Goal: Transaction & Acquisition: Download file/media

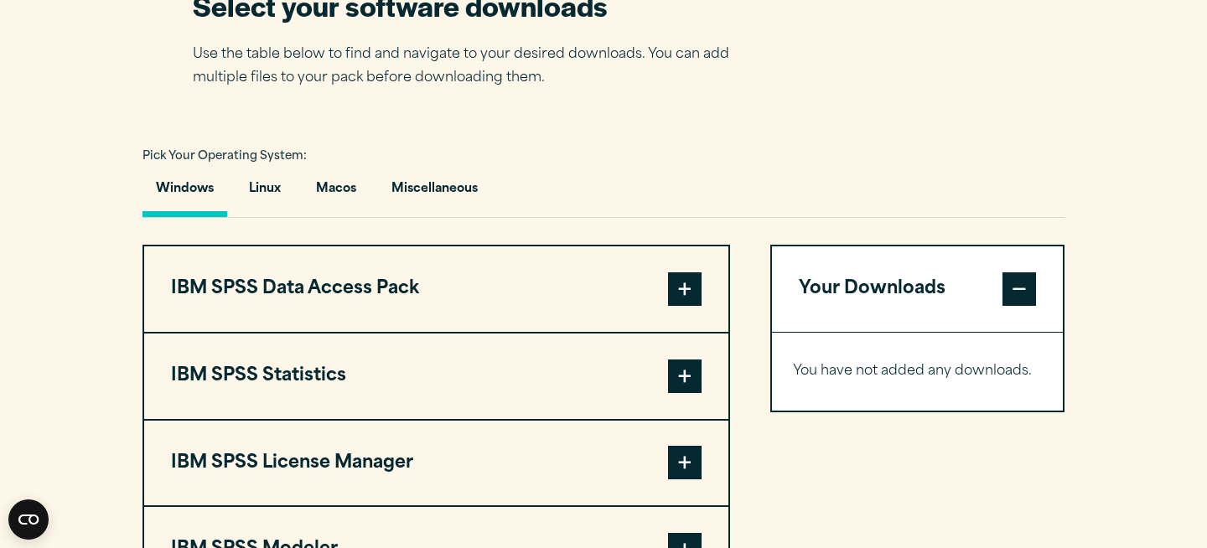
scroll to position [1114, 0]
click at [346, 192] on button "Macos" at bounding box center [336, 193] width 67 height 48
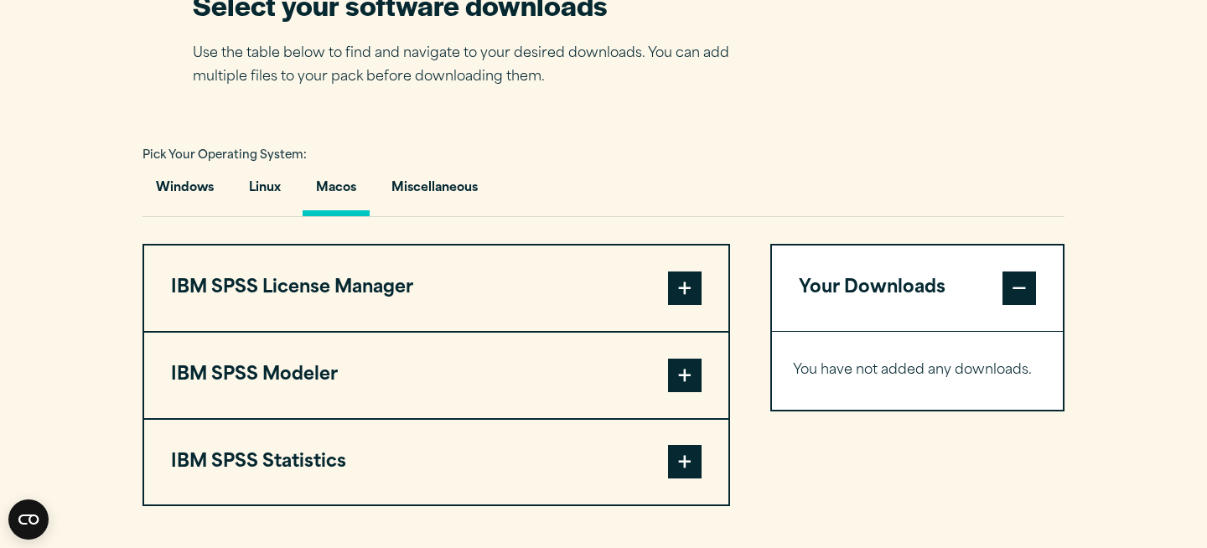
scroll to position [1259, 0]
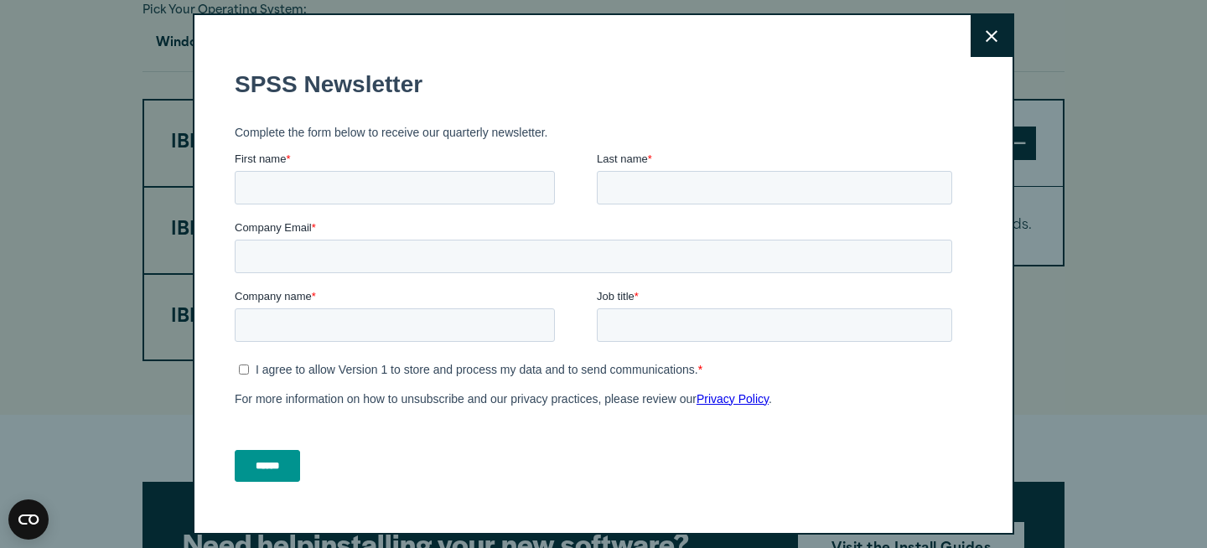
click at [994, 36] on icon at bounding box center [992, 36] width 12 height 12
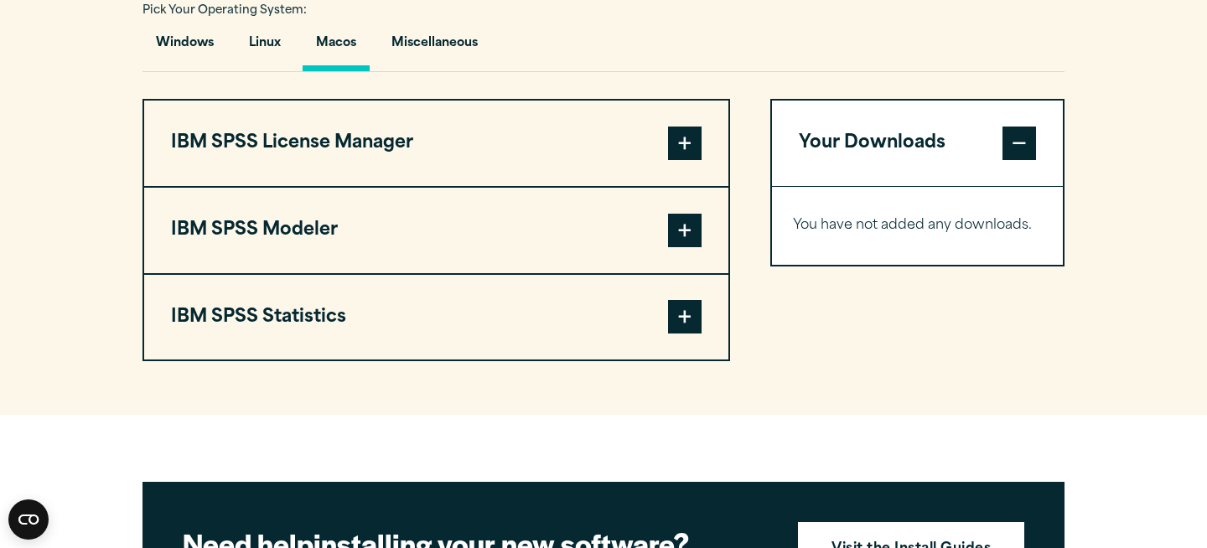
click at [691, 326] on span at bounding box center [685, 317] width 34 height 34
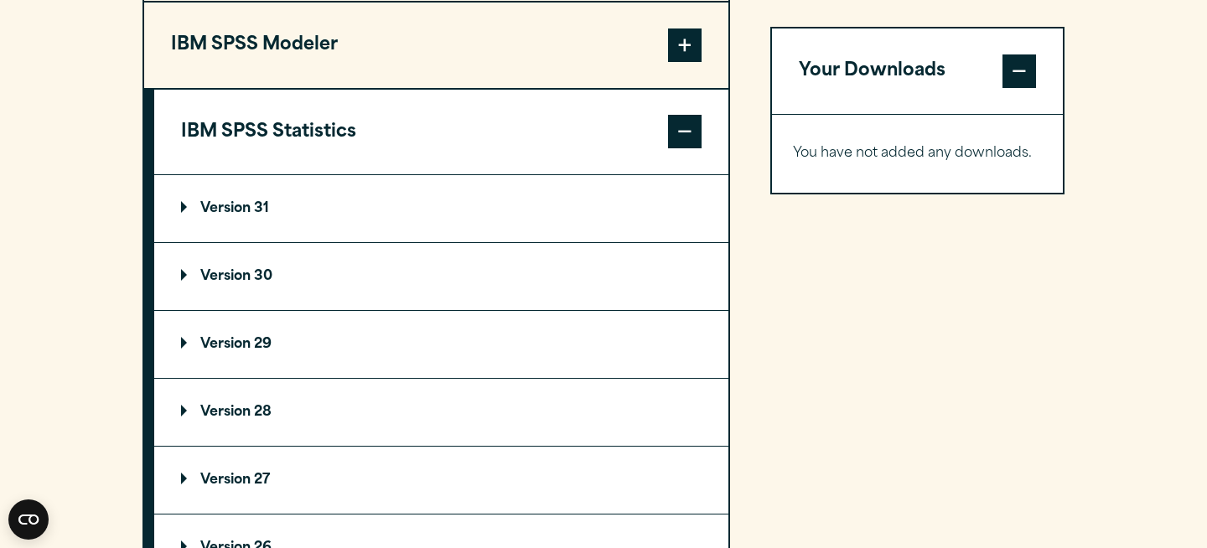
scroll to position [1445, 0]
click at [315, 212] on summary "Version 31" at bounding box center [441, 207] width 574 height 67
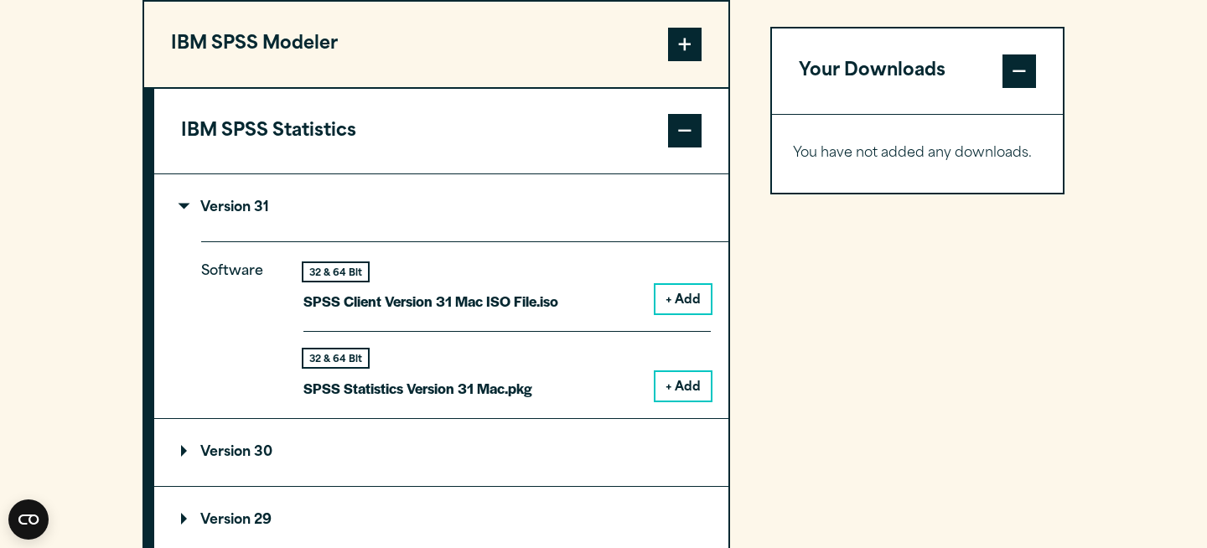
click at [684, 387] on button "+ Add" at bounding box center [683, 386] width 55 height 29
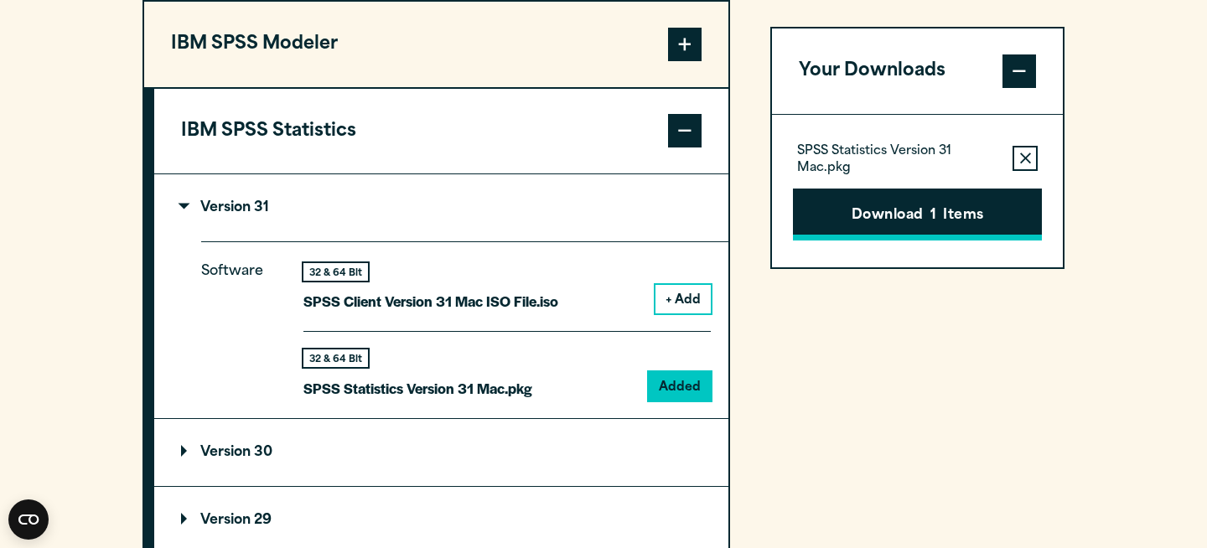
click at [992, 213] on button "Download 1 Items" at bounding box center [917, 215] width 249 height 52
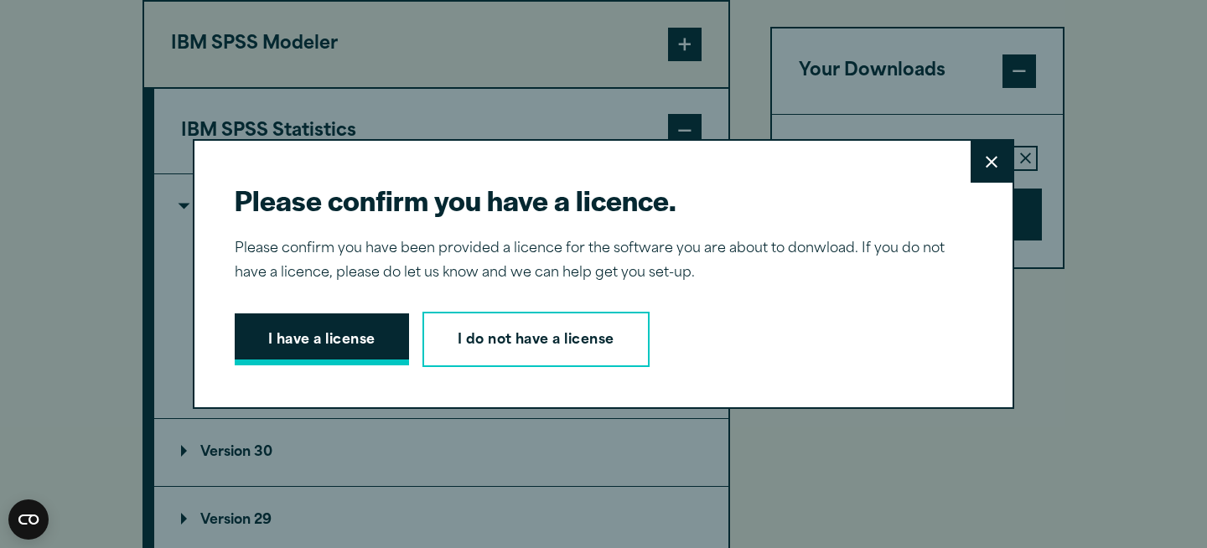
click at [330, 334] on button "I have a license" at bounding box center [322, 340] width 174 height 52
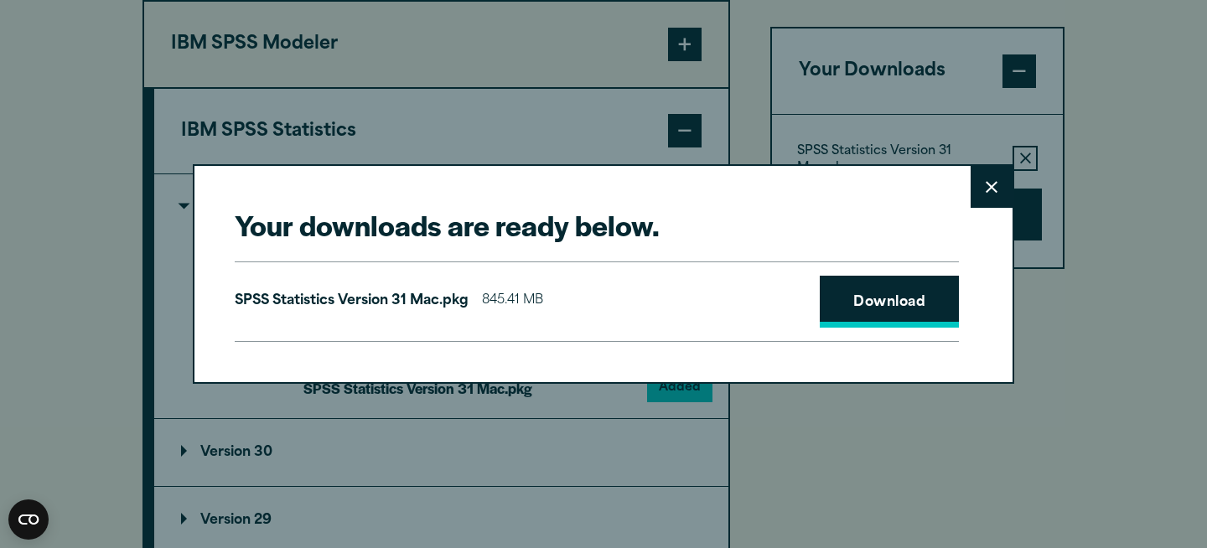
click at [905, 294] on link "Download" at bounding box center [889, 302] width 139 height 52
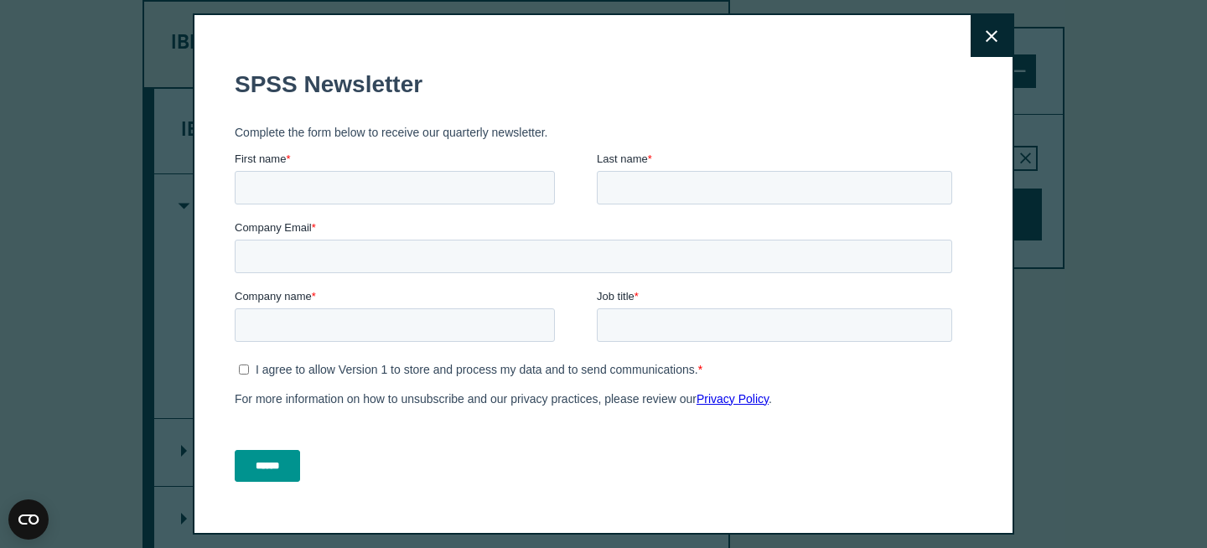
click at [983, 35] on button "Close" at bounding box center [992, 36] width 42 height 42
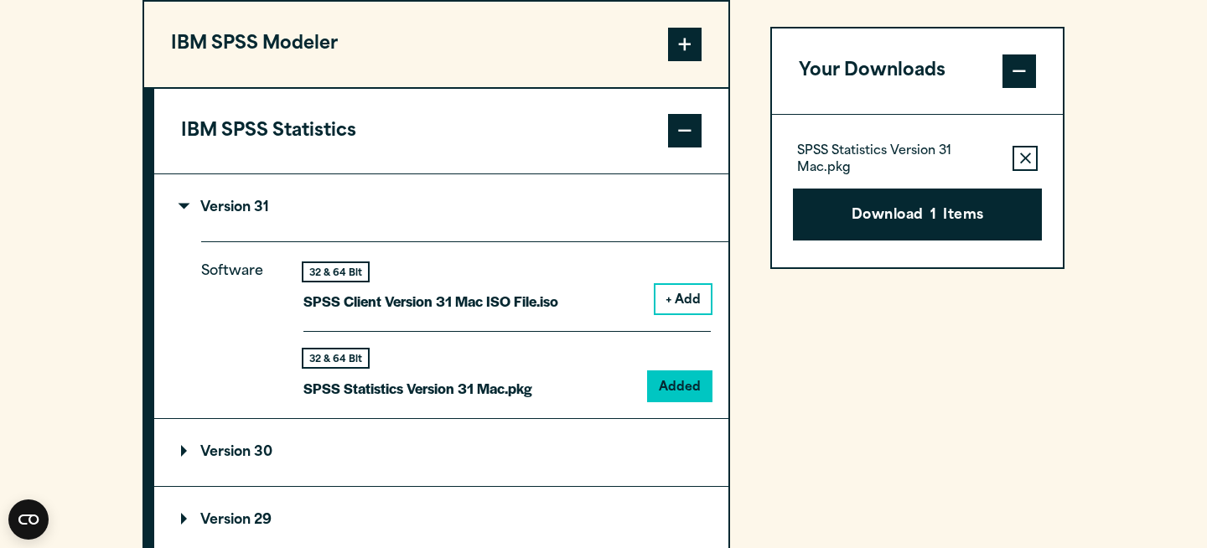
click at [187, 207] on p "Version 31" at bounding box center [225, 207] width 88 height 13
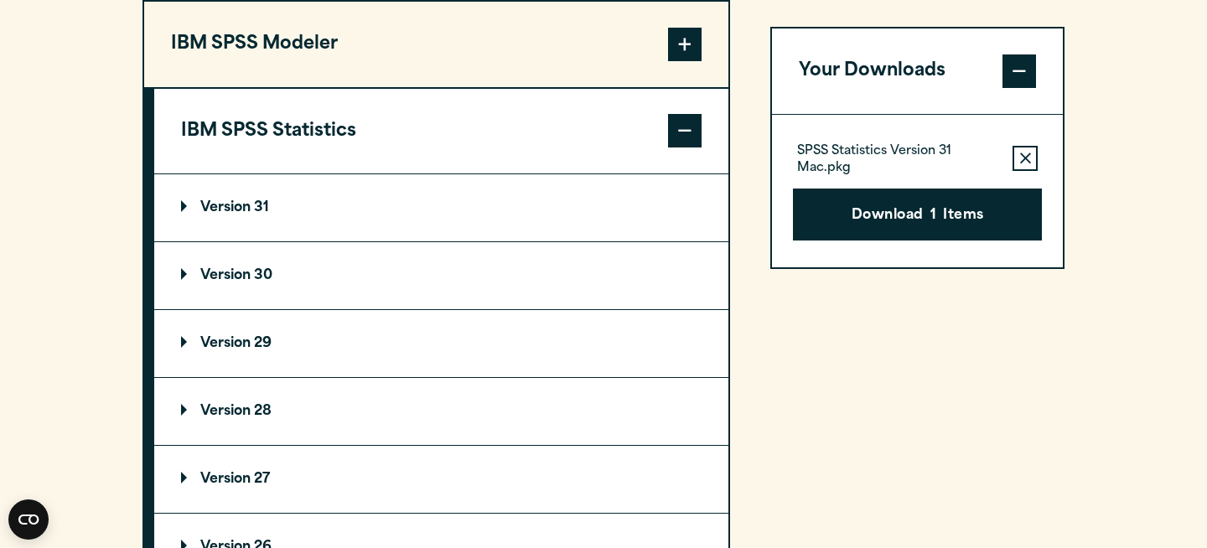
click at [210, 271] on p "Version 30" at bounding box center [226, 275] width 91 height 13
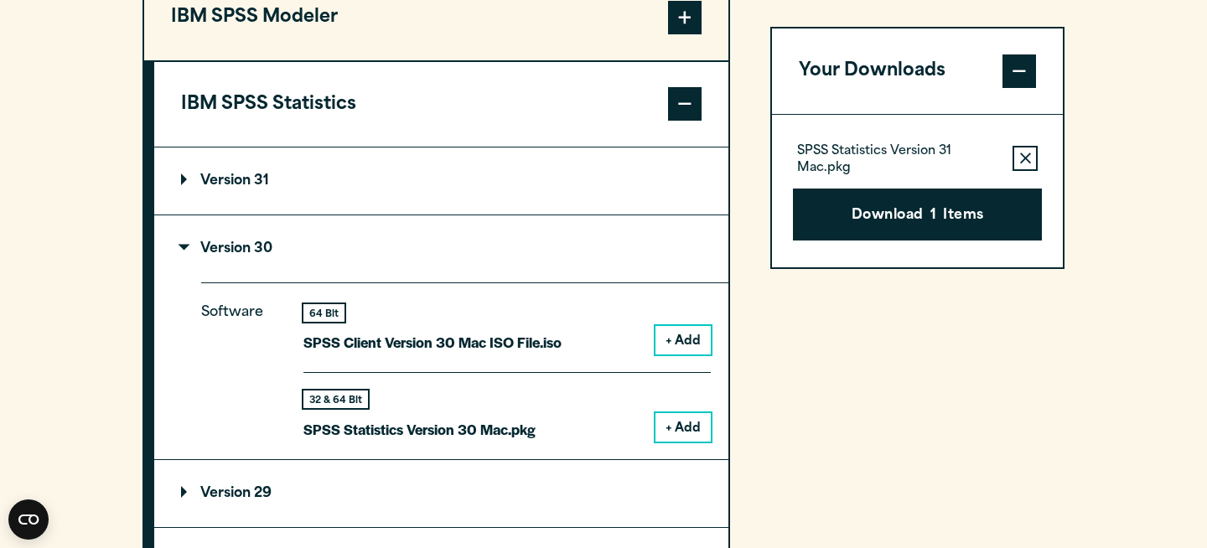
scroll to position [1483, 0]
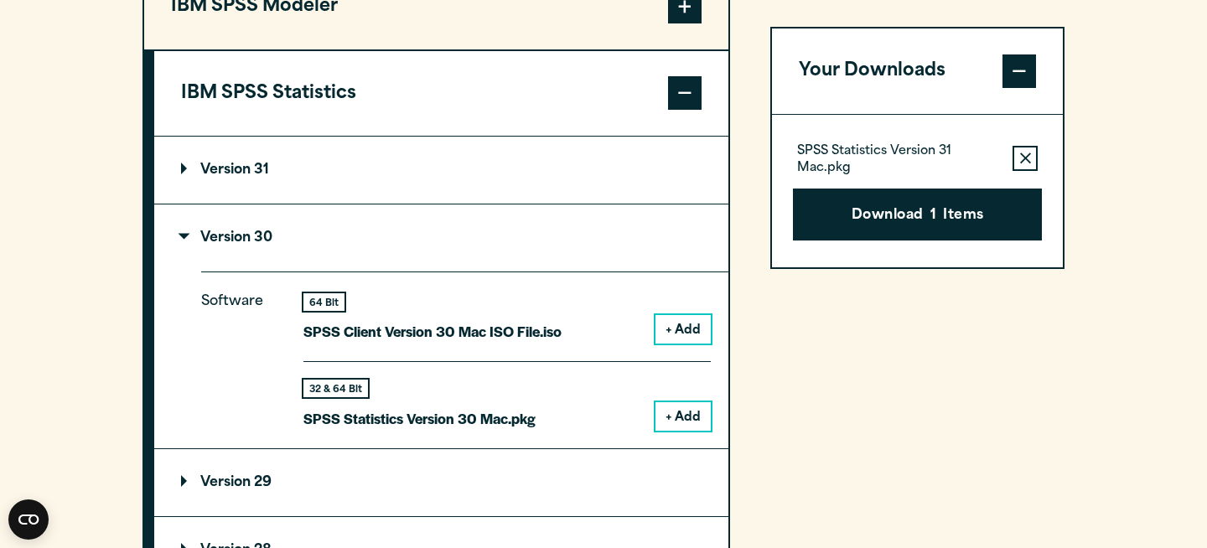
click at [690, 422] on button "+ Add" at bounding box center [683, 416] width 55 height 29
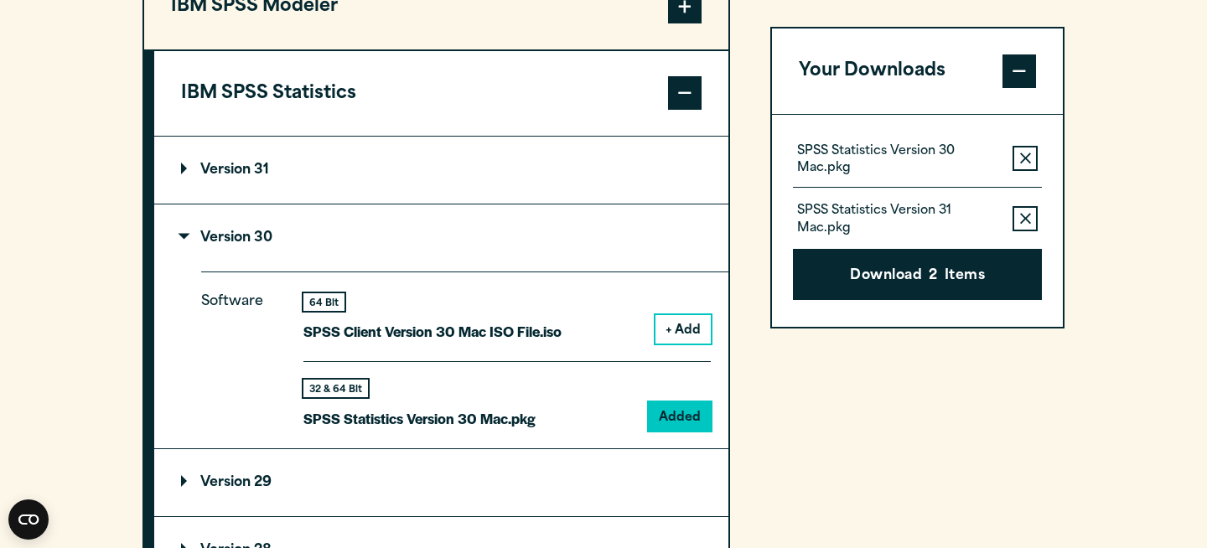
click at [1030, 213] on icon "button" at bounding box center [1025, 219] width 11 height 12
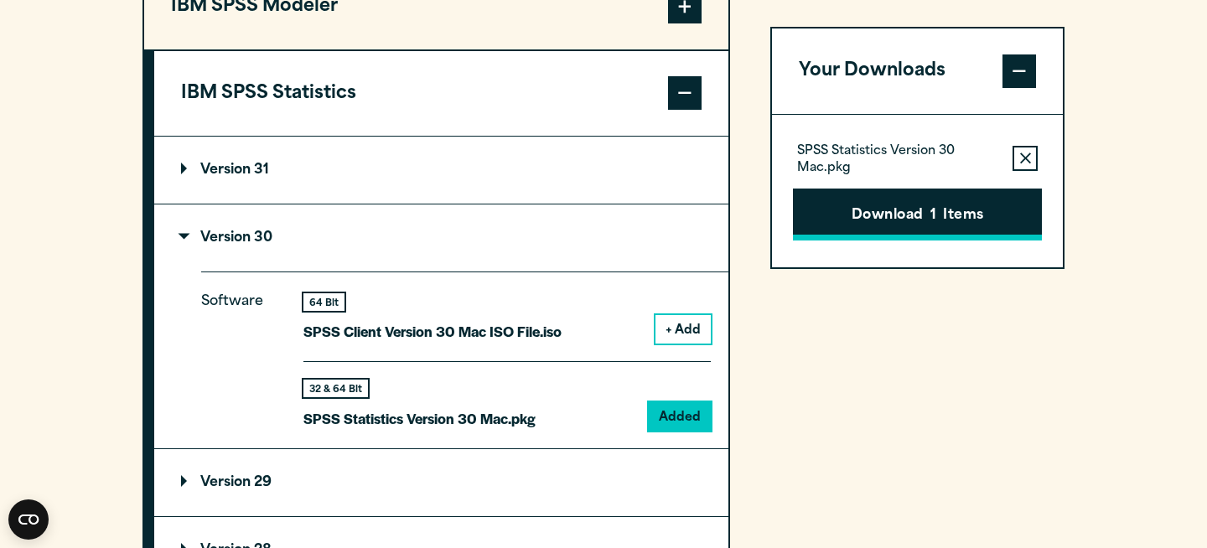
click at [978, 208] on button "Download 1 Items" at bounding box center [917, 215] width 249 height 52
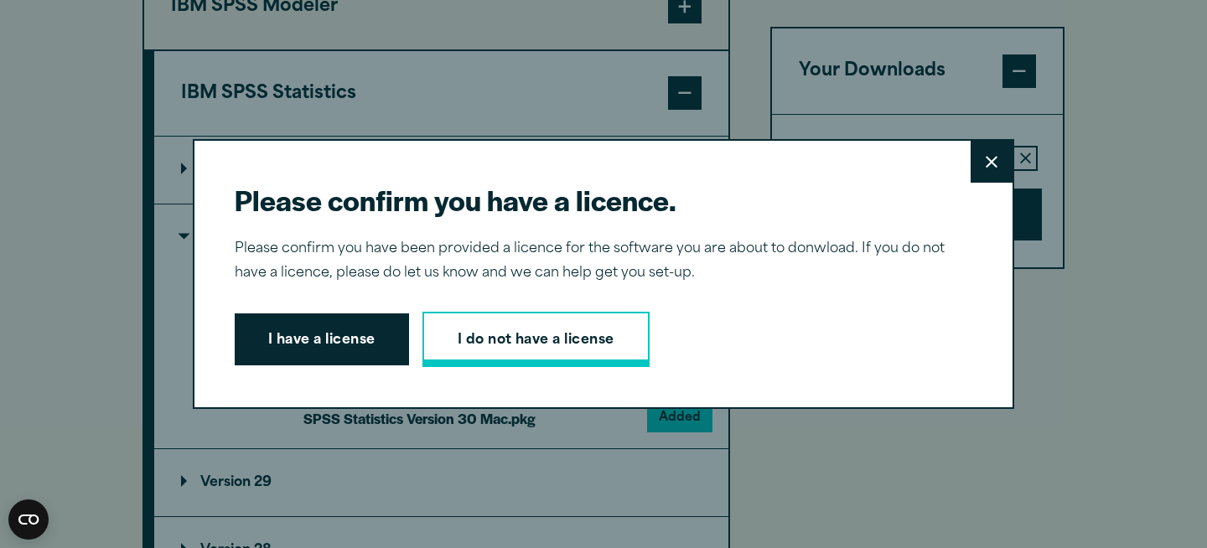
click at [508, 343] on link "I do not have a license" at bounding box center [536, 339] width 227 height 55
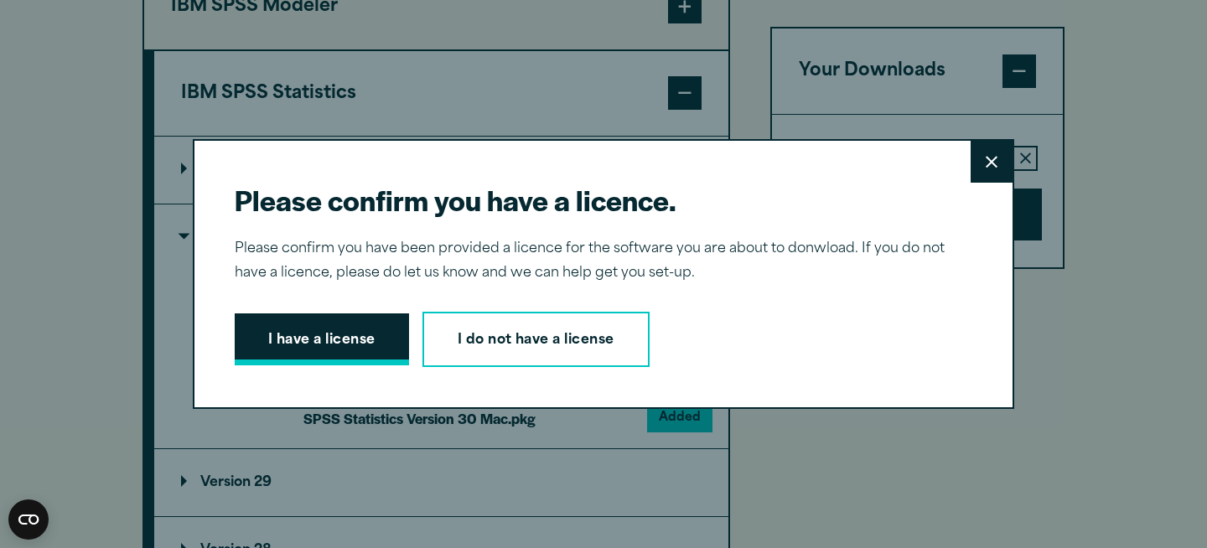
click at [297, 339] on button "I have a license" at bounding box center [322, 340] width 174 height 52
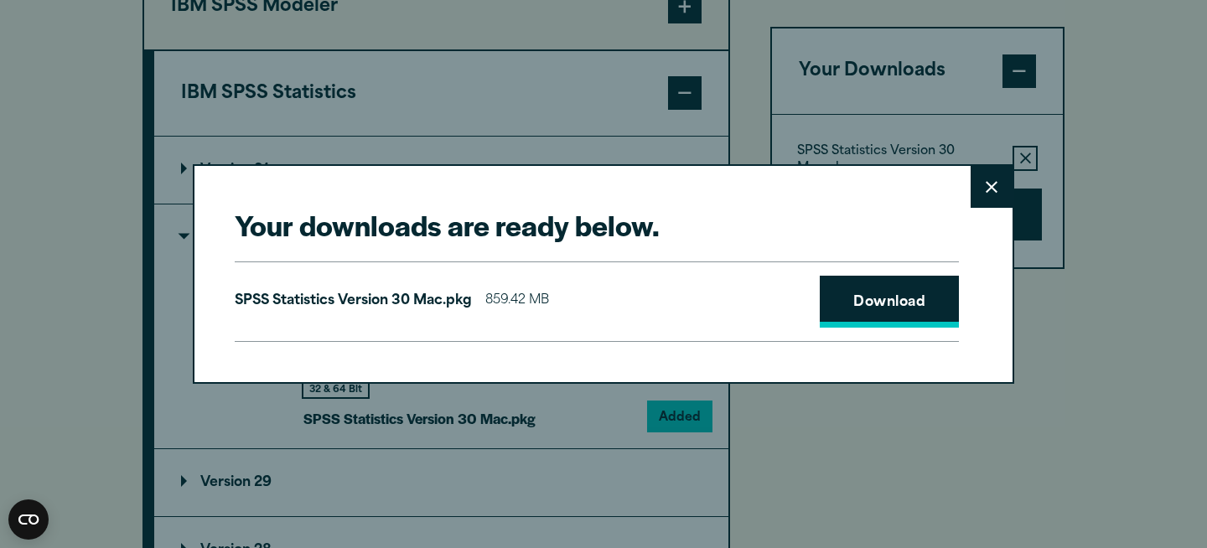
click at [912, 291] on link "Download" at bounding box center [889, 302] width 139 height 52
click at [989, 185] on icon at bounding box center [992, 187] width 12 height 12
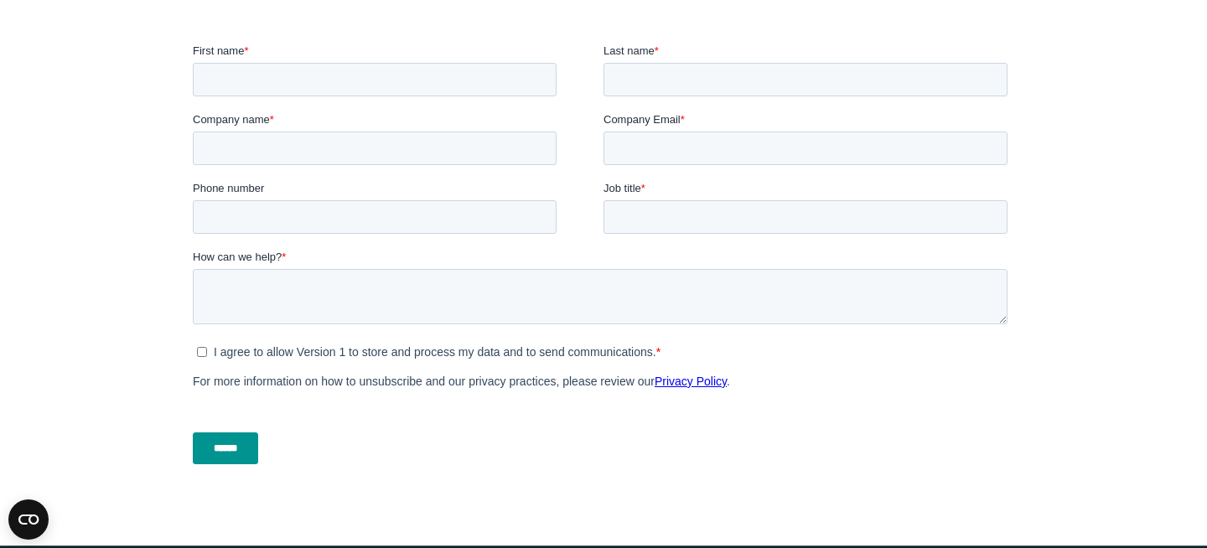
scroll to position [594, 0]
